Goal: Transaction & Acquisition: Download file/media

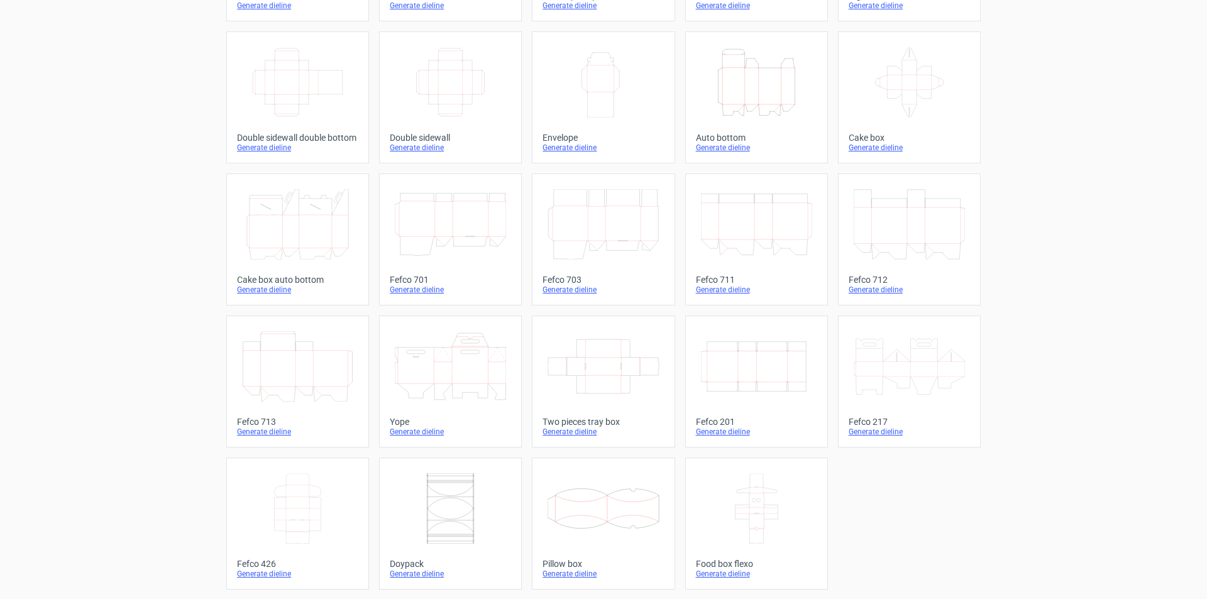
scroll to position [187, 0]
click at [442, 355] on icon at bounding box center [450, 366] width 111 height 70
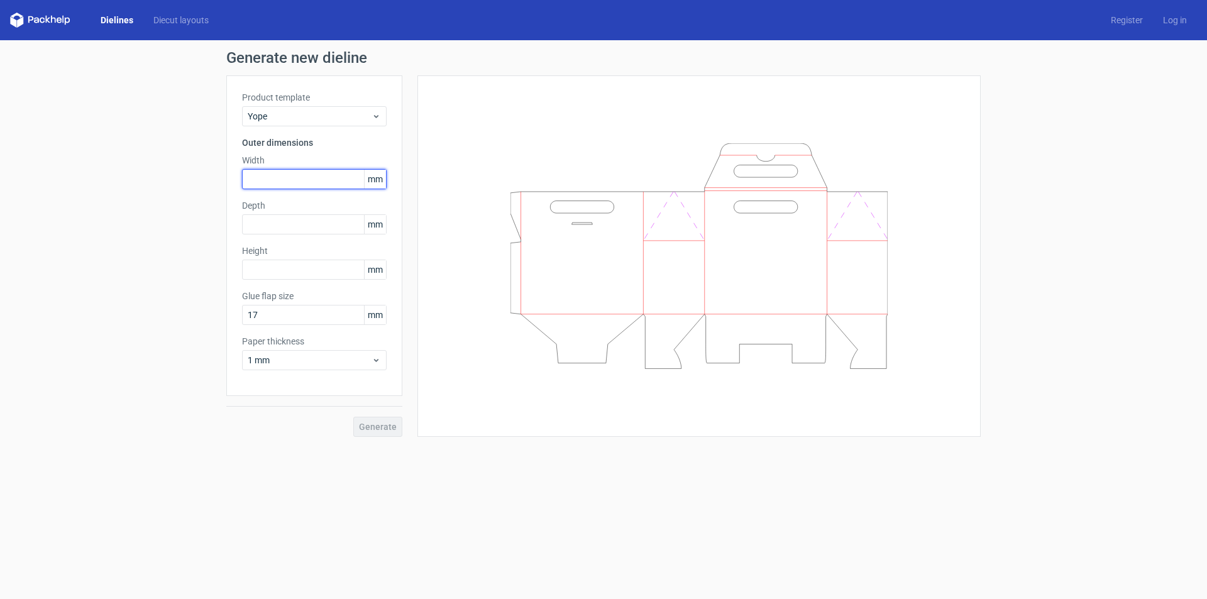
click at [287, 173] on input "text" at bounding box center [314, 179] width 145 height 20
type input "250"
type input "125"
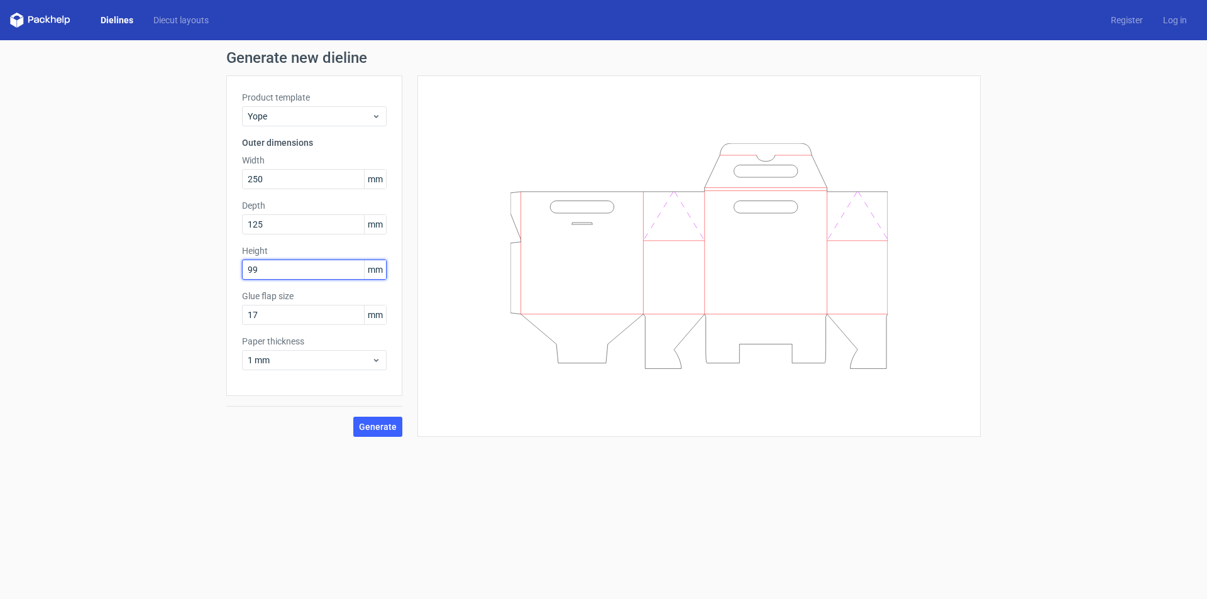
type input "99"
click at [336, 346] on label "Paper thickness" at bounding box center [314, 341] width 145 height 13
click at [333, 363] on span "1 mm" at bounding box center [310, 360] width 124 height 13
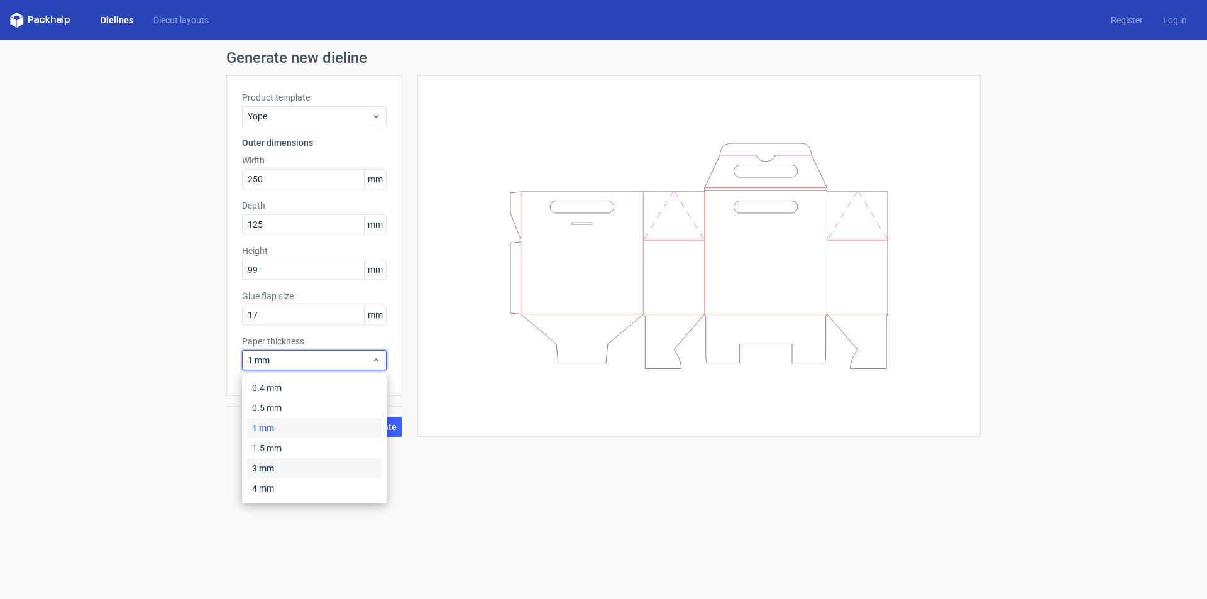
click at [285, 460] on div "3 mm" at bounding box center [314, 468] width 135 height 20
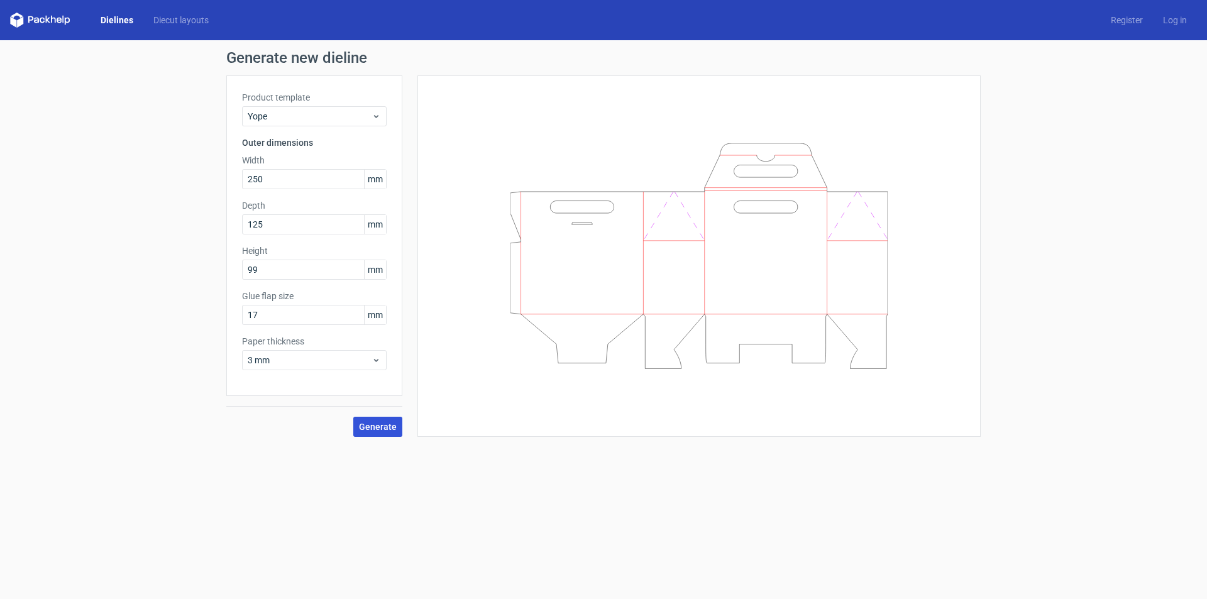
click at [372, 430] on span "Generate" at bounding box center [378, 427] width 38 height 9
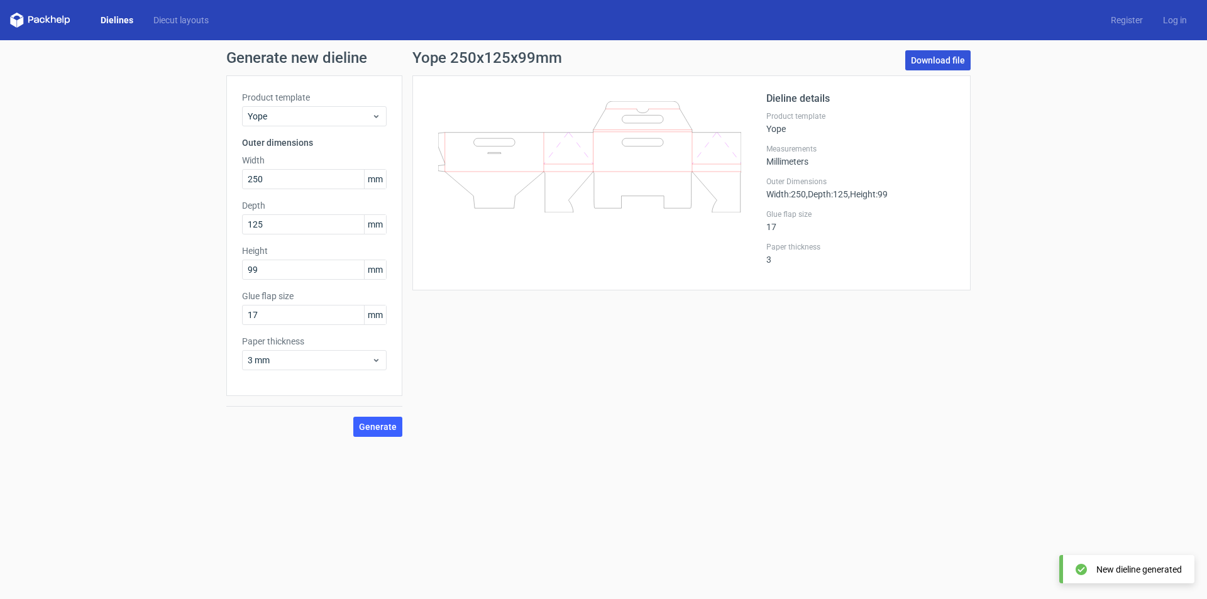
click at [937, 56] on link "Download file" at bounding box center [937, 60] width 65 height 20
